Goal: Go to known website: Access a specific website the user already knows

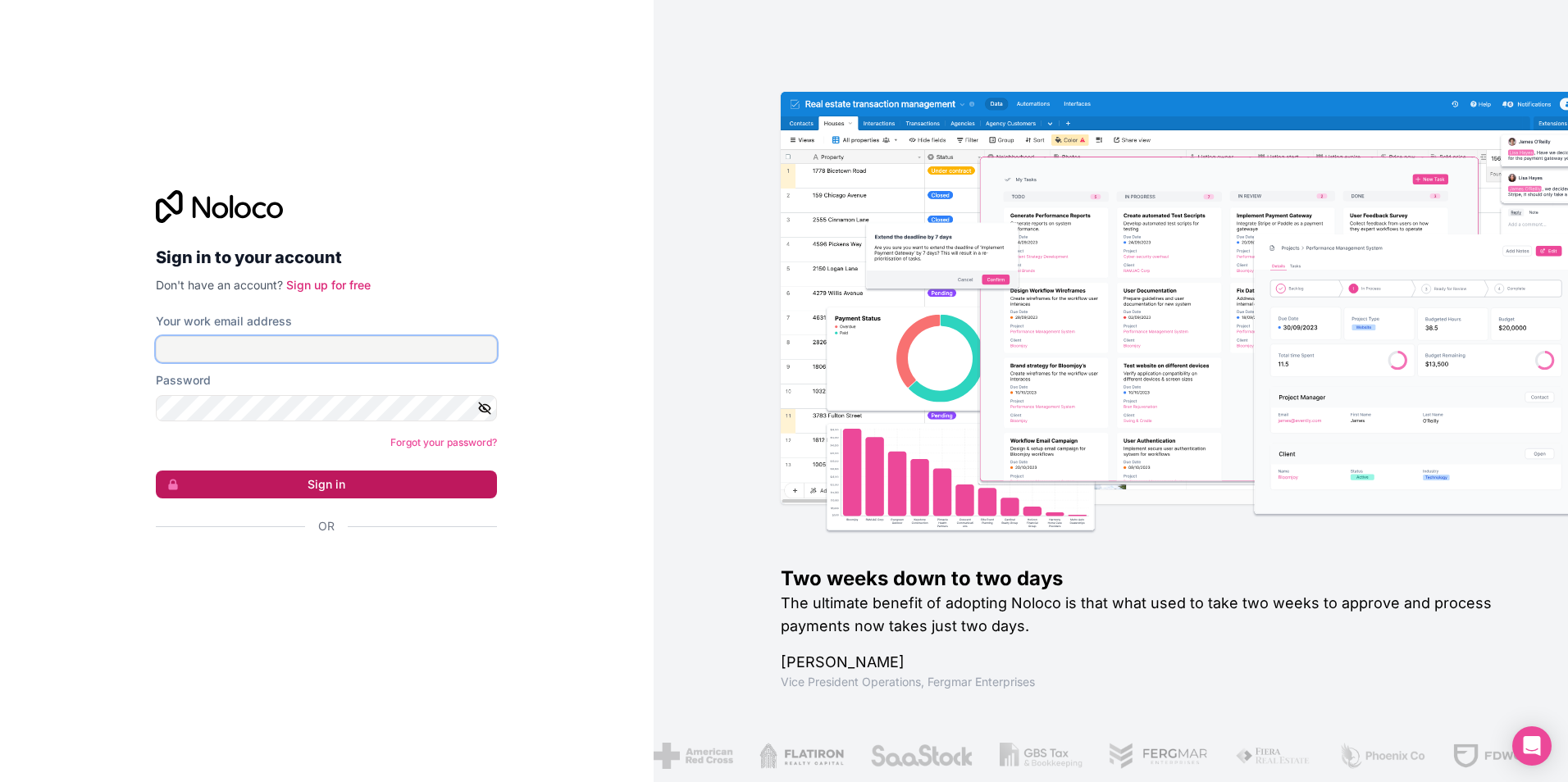
type input "**********"
click at [351, 479] on button "Sign in" at bounding box center [326, 484] width 341 height 28
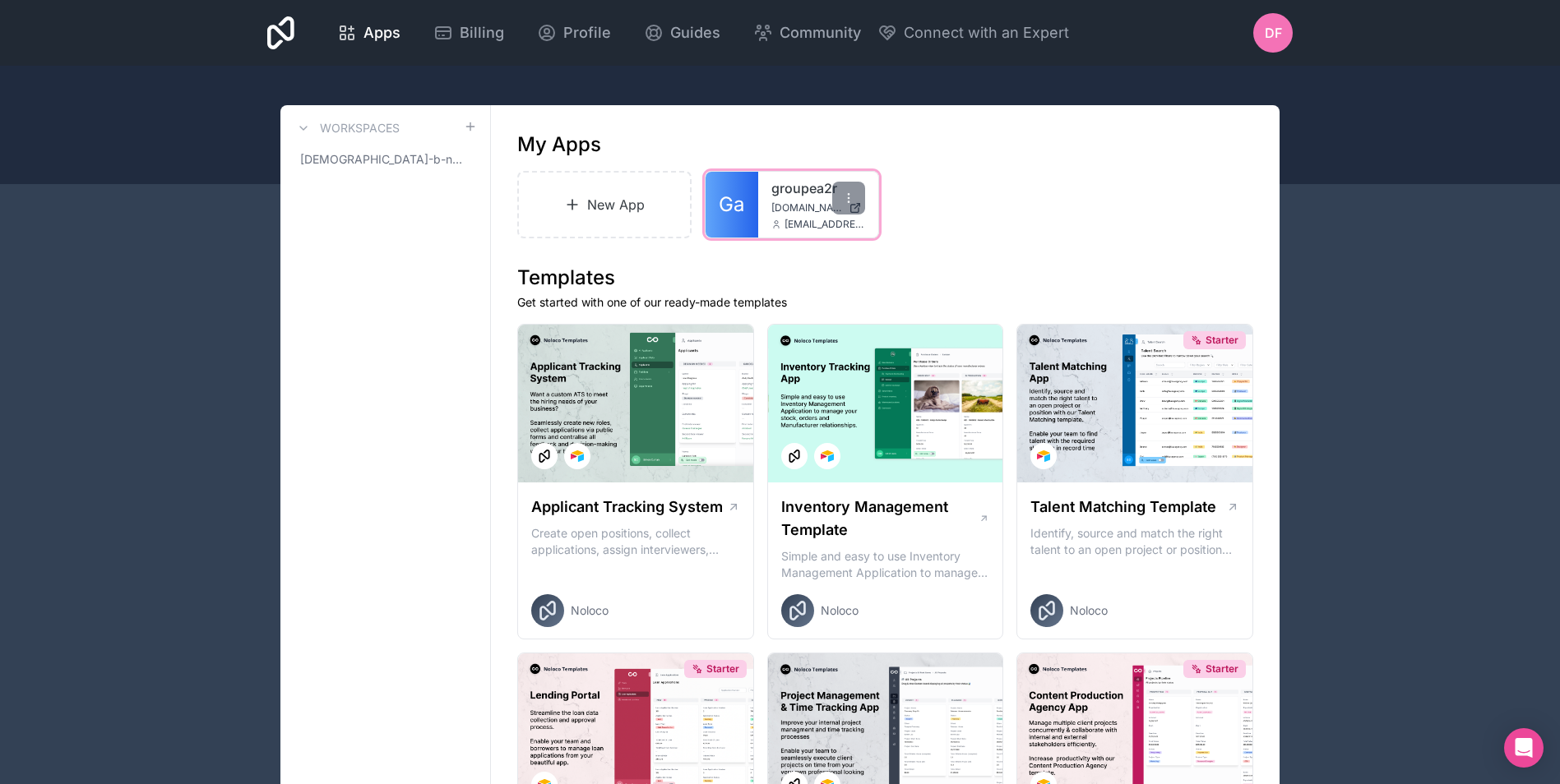
click at [761, 203] on div "groupea2r [DOMAIN_NAME] [DOMAIN_NAME][EMAIL_ADDRESS][DOMAIN_NAME]" at bounding box center [818, 205] width 120 height 66
drag, startPoint x: 761, startPoint y: 203, endPoint x: 735, endPoint y: 198, distance: 26.5
click at [735, 198] on span "Ga" at bounding box center [731, 205] width 26 height 27
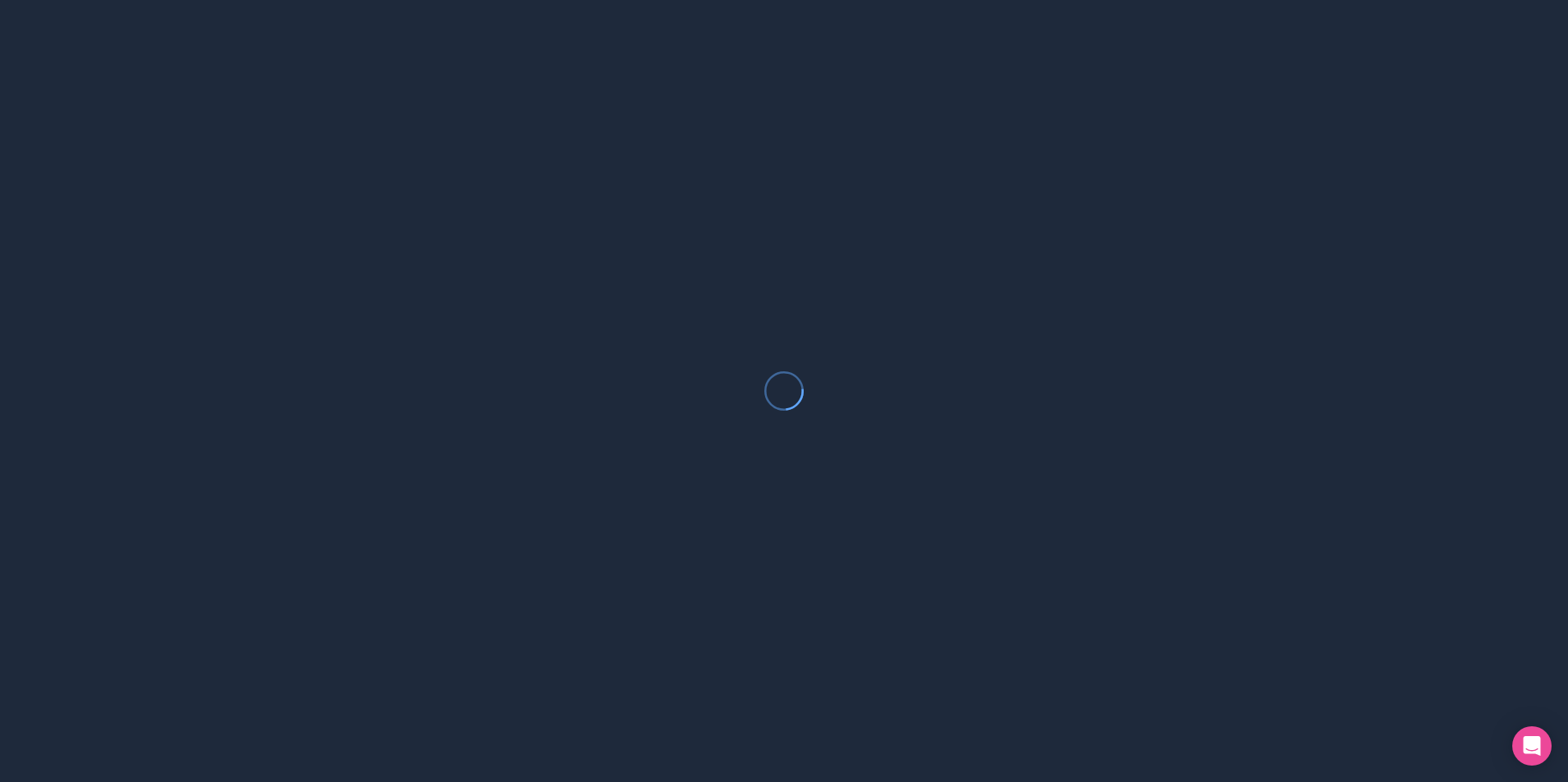
click at [733, 197] on div at bounding box center [784, 391] width 1568 height 782
